Goal: Task Accomplishment & Management: Manage account settings

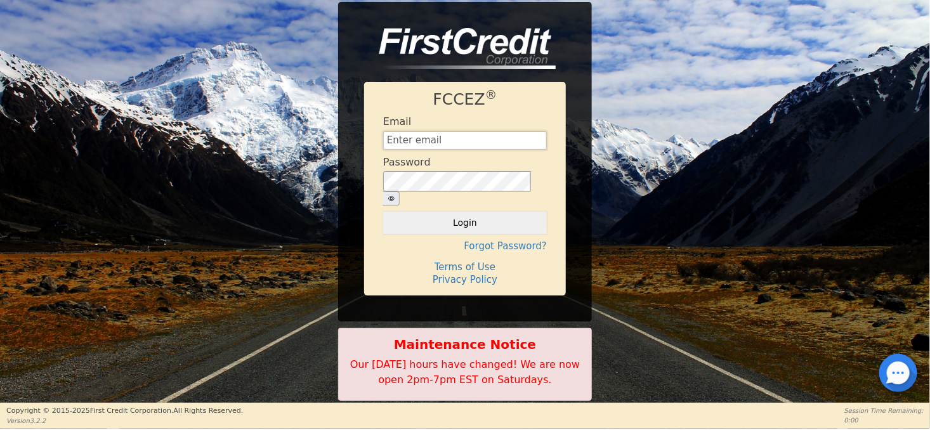
click at [417, 147] on input "text" at bounding box center [465, 140] width 164 height 19
type input "[EMAIL_ADDRESS][DOMAIN_NAME]"
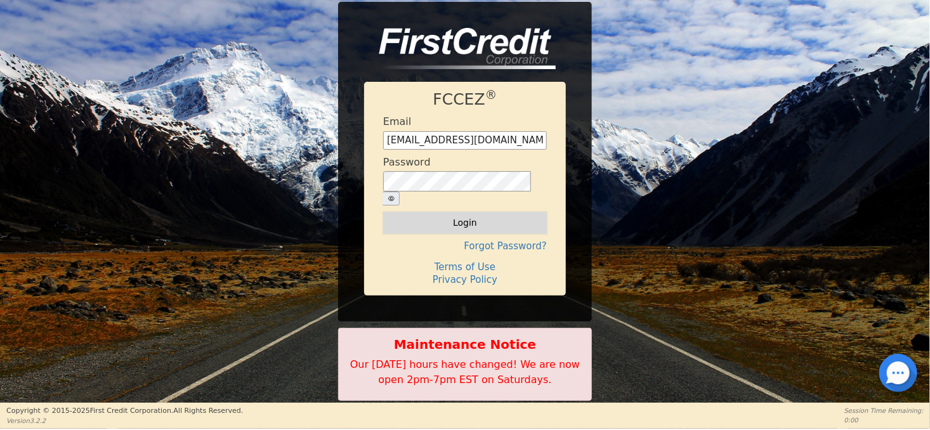
click at [459, 213] on button "Login" at bounding box center [465, 223] width 164 height 22
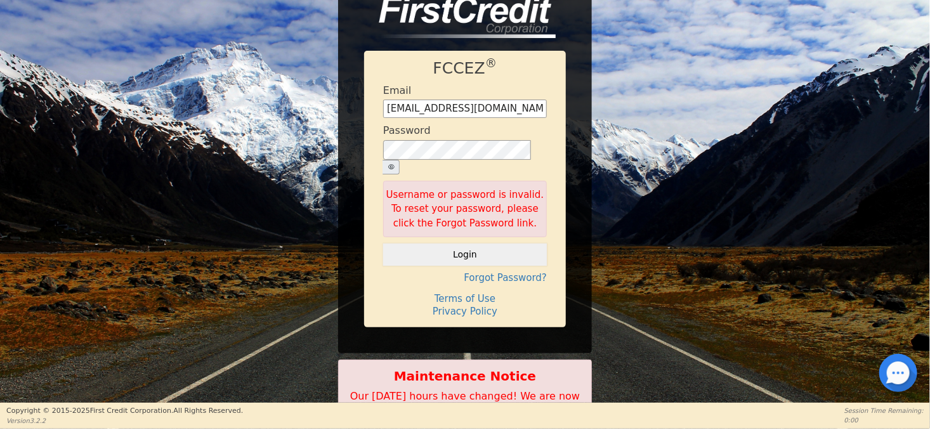
click at [400, 160] on button "button" at bounding box center [391, 167] width 17 height 15
click at [471, 251] on button "Login" at bounding box center [465, 255] width 164 height 22
click at [471, 251] on div "FCCEZ ® Email [EMAIL_ADDRESS][DOMAIN_NAME] Password Username or password is inv…" at bounding box center [465, 189] width 202 height 277
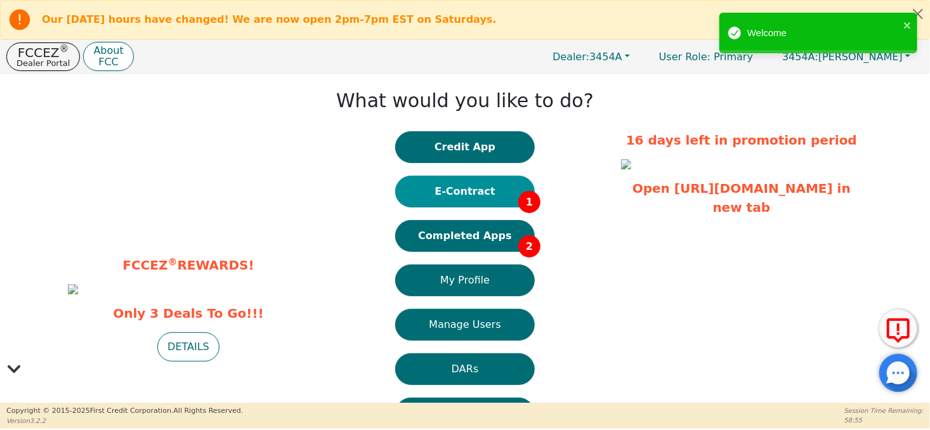
drag, startPoint x: 471, startPoint y: 251, endPoint x: 443, endPoint y: 193, distance: 64.4
click at [443, 193] on button "E-Contract 1" at bounding box center [465, 192] width 140 height 32
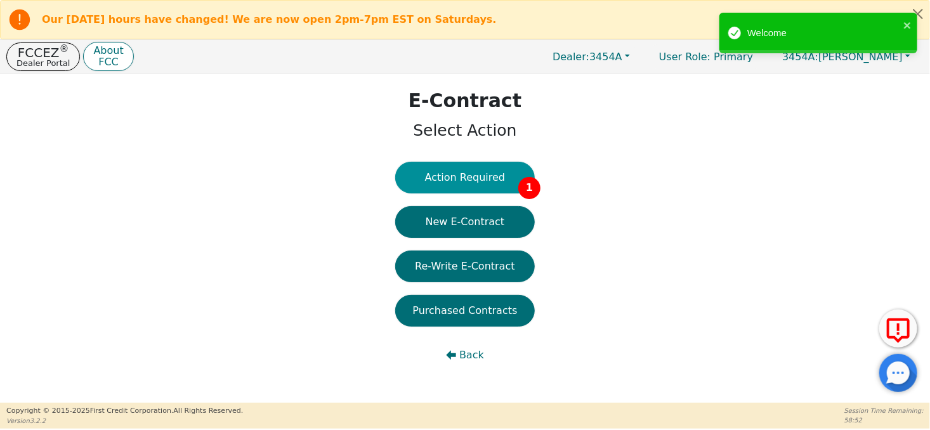
click at [452, 178] on button "Action Required 1" at bounding box center [465, 178] width 140 height 32
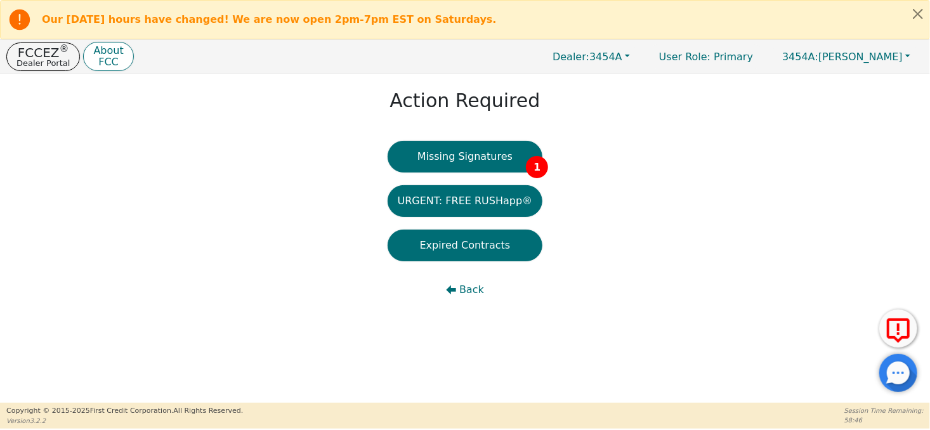
click at [461, 163] on button "Missing Signatures 1" at bounding box center [465, 157] width 155 height 32
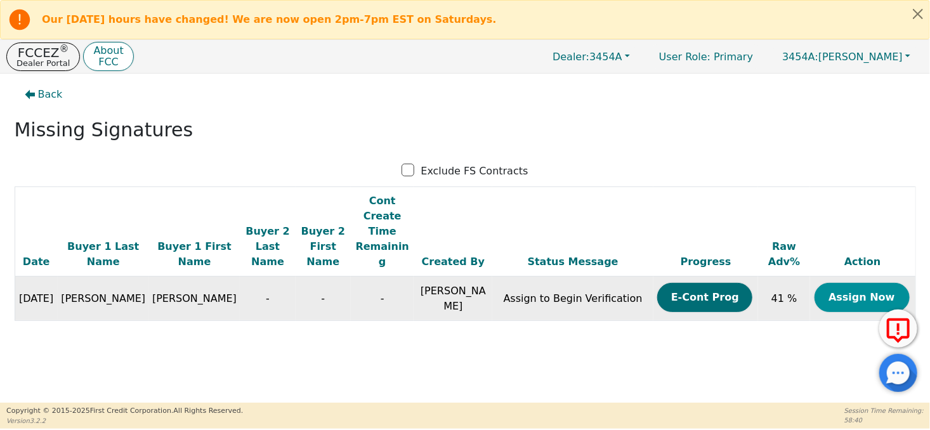
click at [860, 283] on button "Assign Now" at bounding box center [862, 297] width 95 height 29
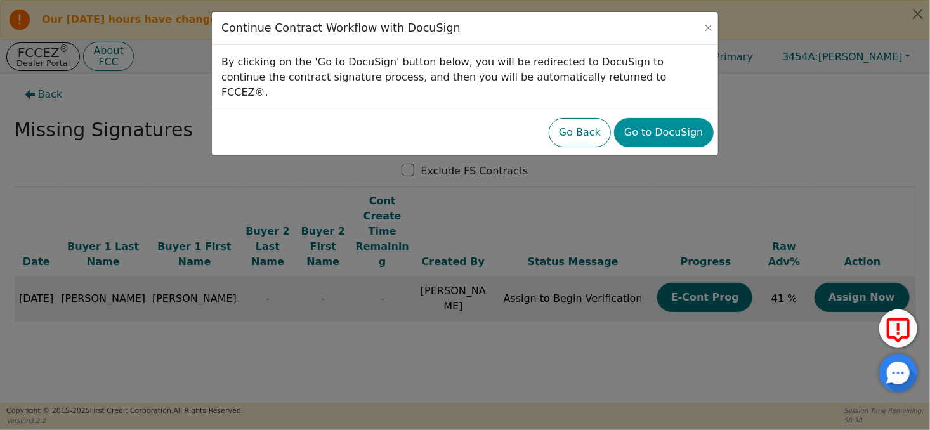
click at [673, 128] on button "Go to DocuSign" at bounding box center [663, 132] width 99 height 29
click at [674, 12] on div at bounding box center [465, 12] width 506 height 0
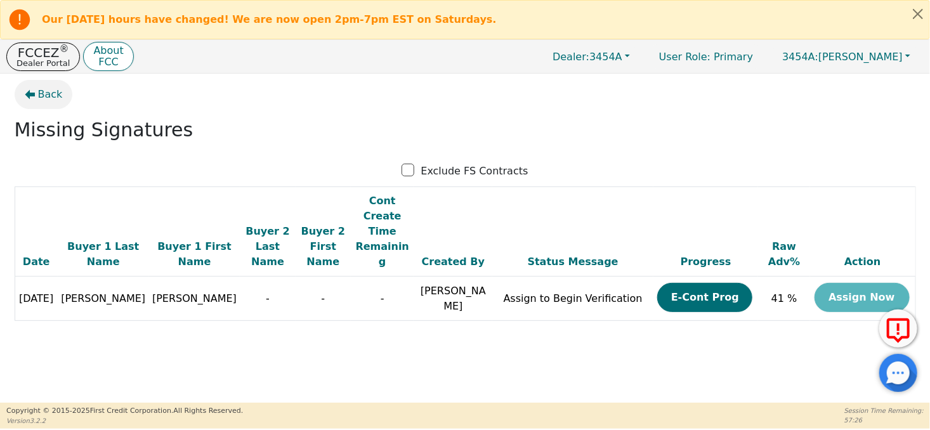
click at [39, 97] on span "Back" at bounding box center [50, 94] width 25 height 15
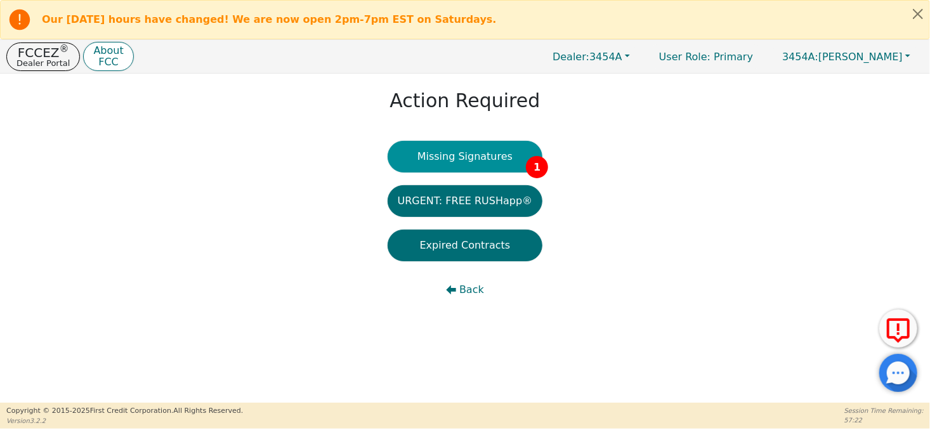
click at [439, 155] on button "Missing Signatures 1" at bounding box center [465, 157] width 155 height 32
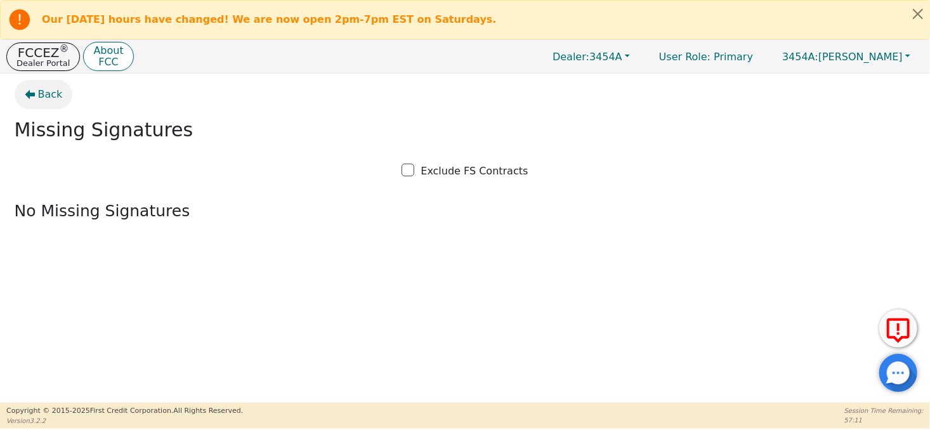
click at [34, 98] on icon "button" at bounding box center [30, 94] width 10 height 10
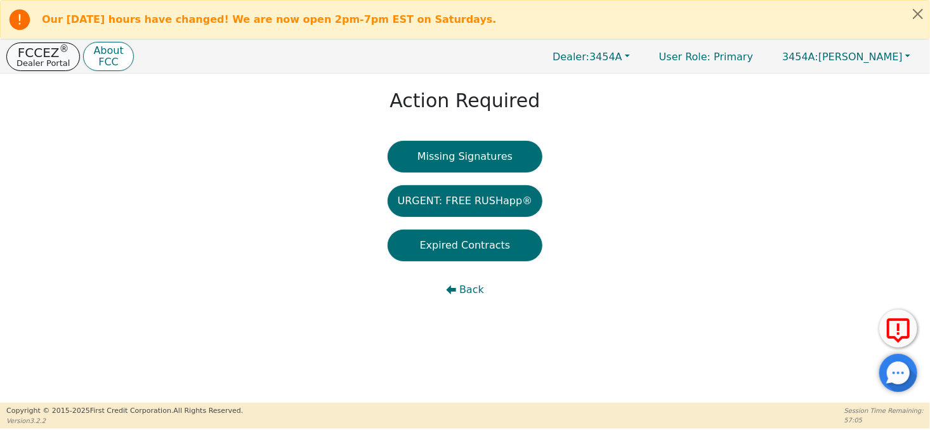
click at [60, 54] on sup "®" at bounding box center [65, 48] width 10 height 11
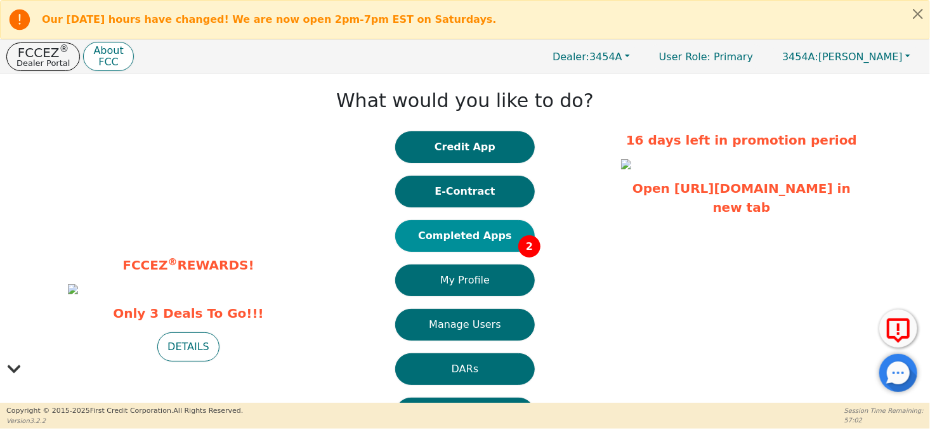
click at [417, 240] on button "Completed Apps 2" at bounding box center [465, 236] width 140 height 32
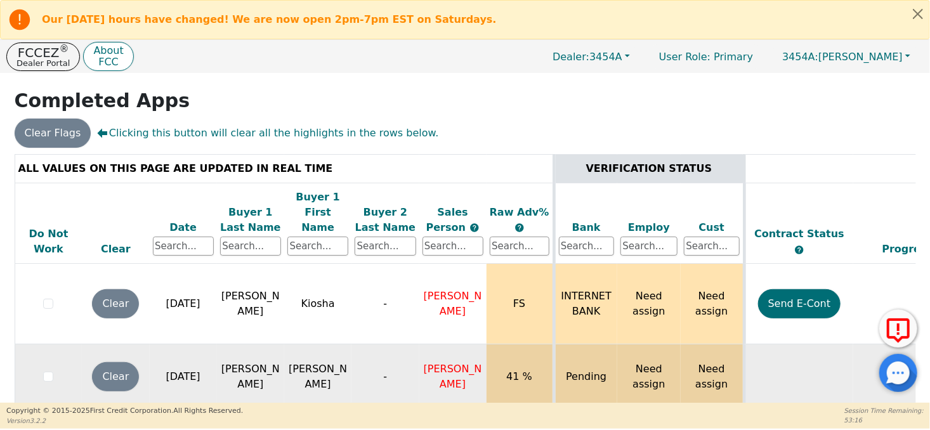
scroll to position [128, 0]
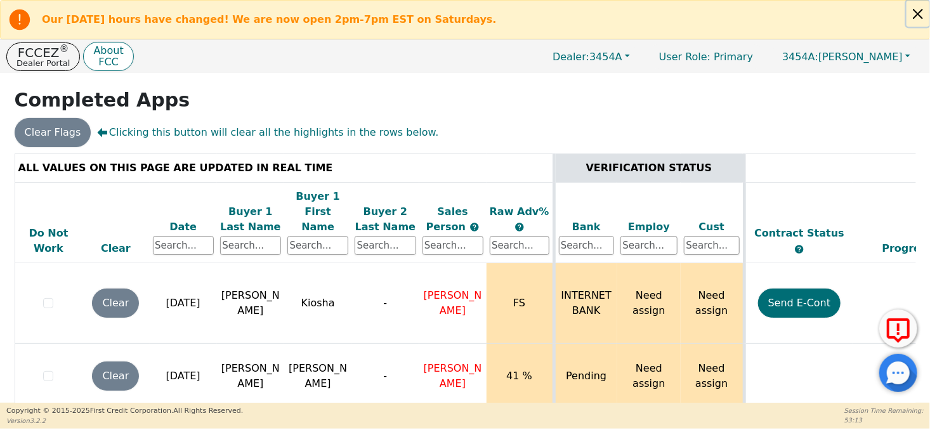
click at [922, 13] on button "Close alert" at bounding box center [918, 14] width 23 height 26
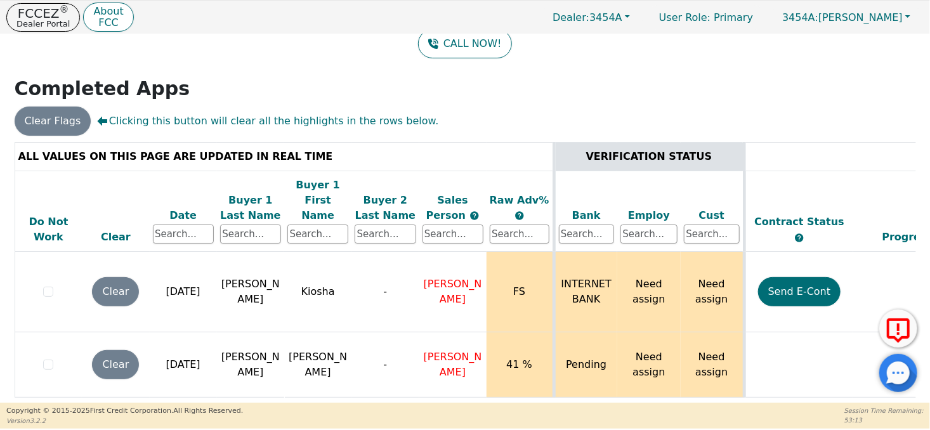
scroll to position [89, 0]
